Goal: Task Accomplishment & Management: Manage account settings

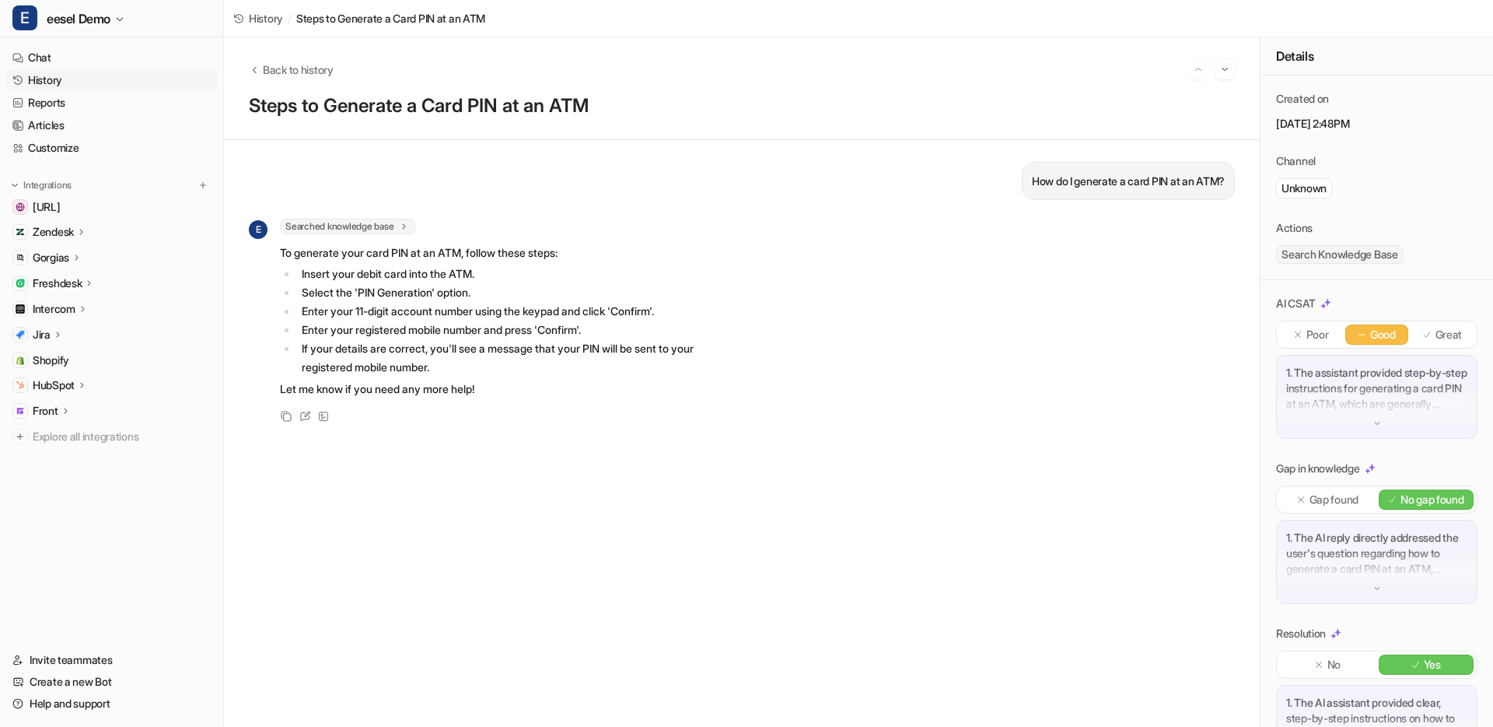
click at [541, 202] on div "How do I generate a card PIN at an ATM? E Searched knowledge base search_querie…" at bounding box center [742, 433] width 986 height 543
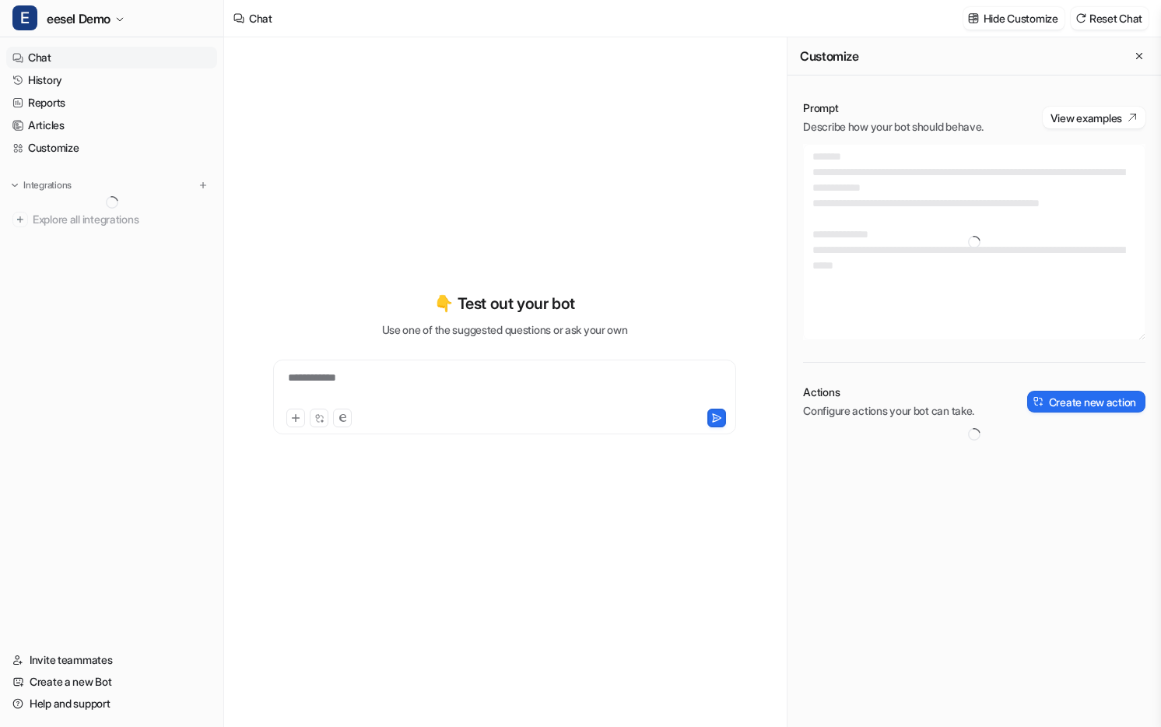
type textarea "**********"
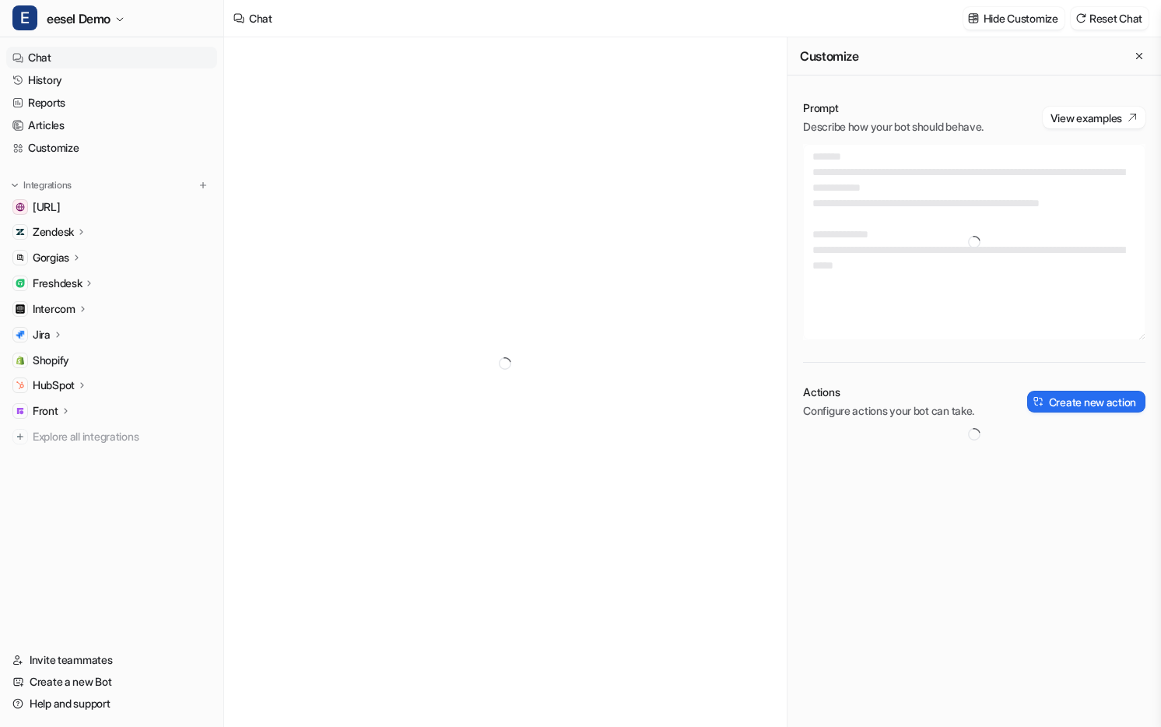
type textarea "**********"
